Goal: Task Accomplishment & Management: Use online tool/utility

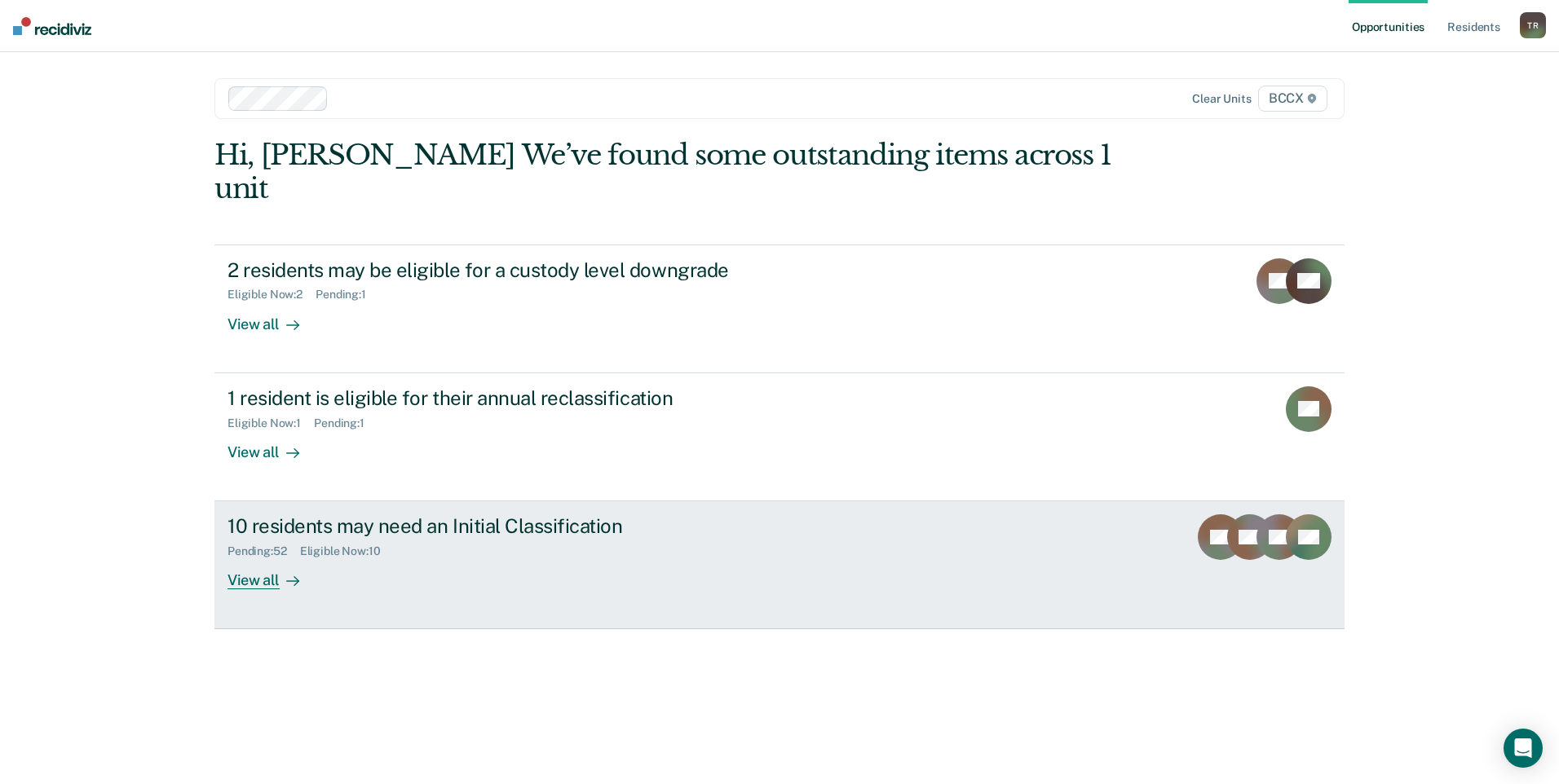
click at [256, 558] on div "View all" at bounding box center [273, 574] width 92 height 32
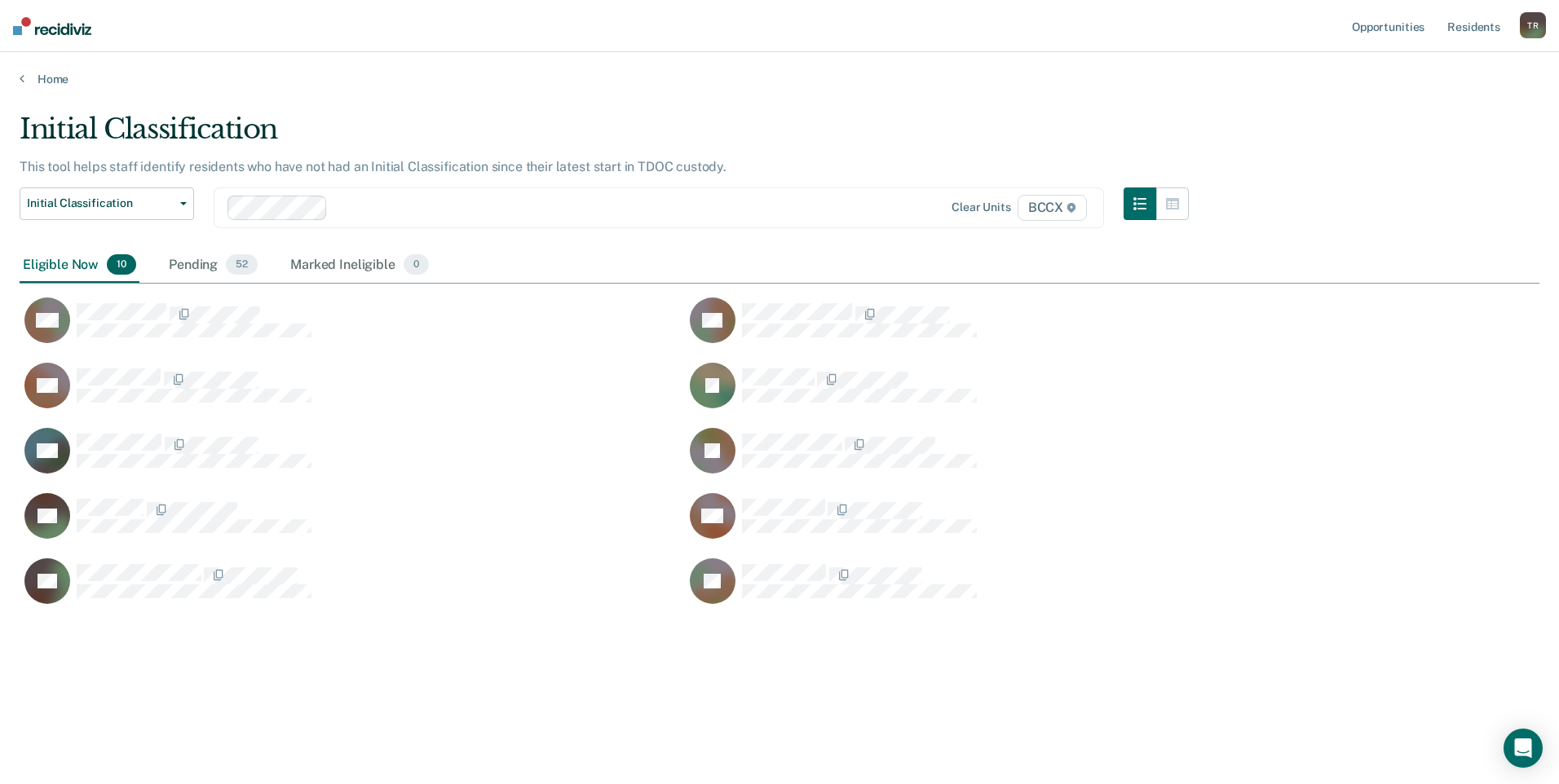
scroll to position [537, 1507]
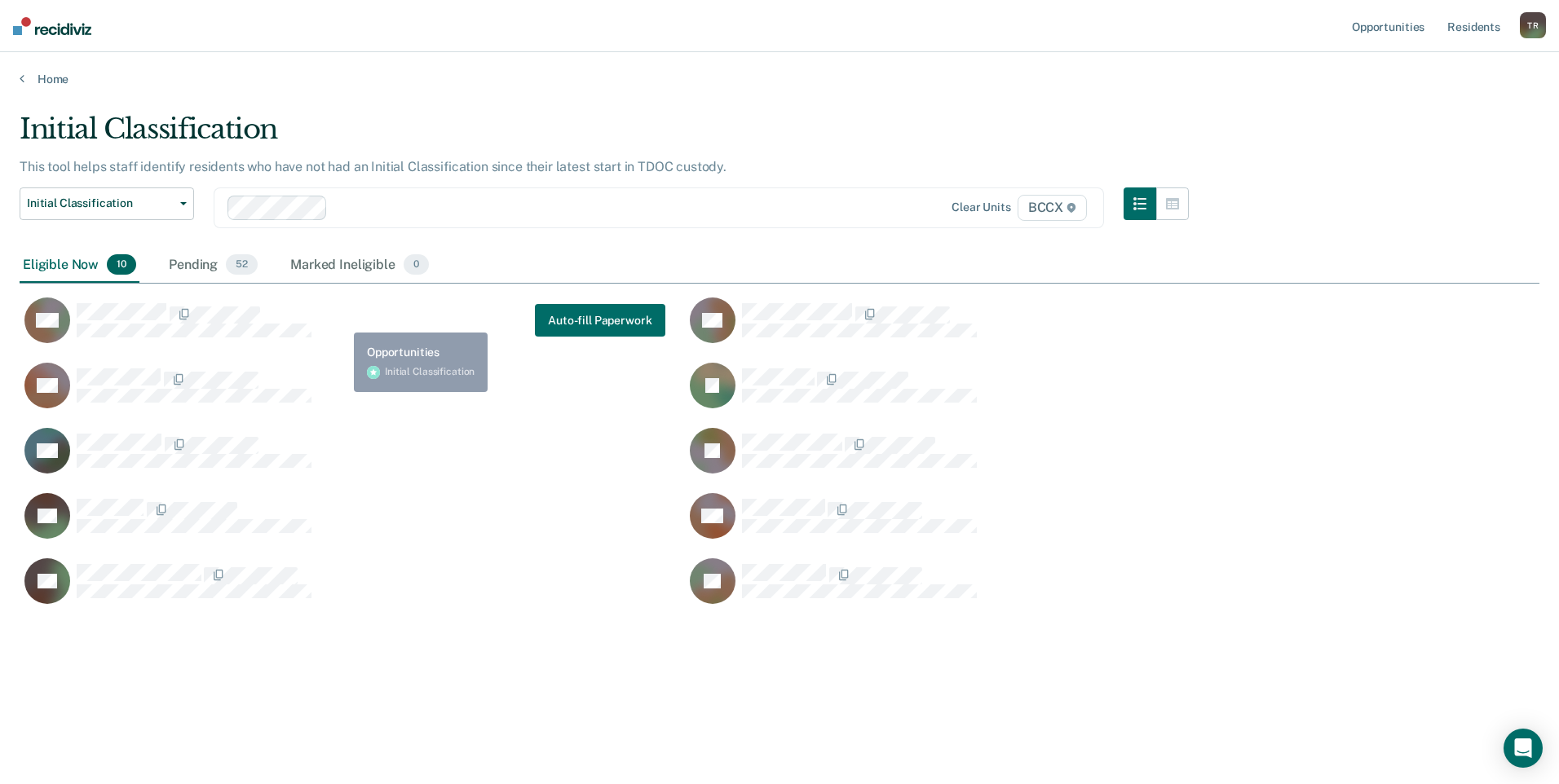
click at [342, 322] on div "AA Auto-fill Paperwork" at bounding box center [343, 320] width 646 height 47
